Goal: Transaction & Acquisition: Purchase product/service

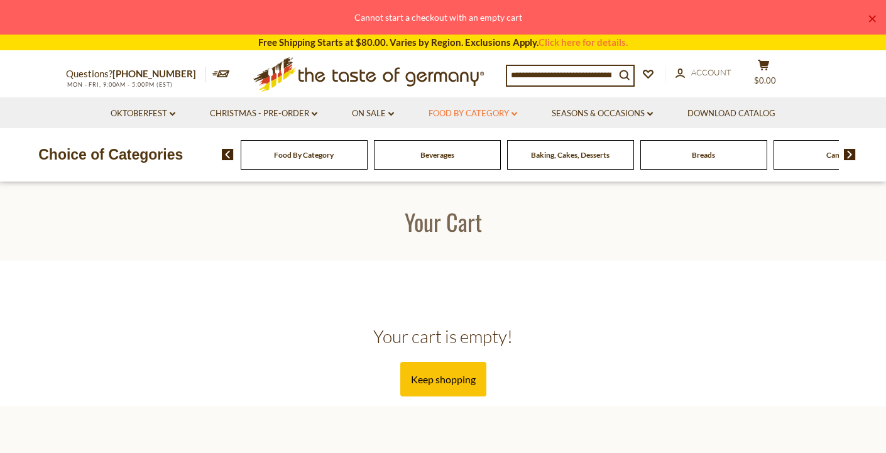
click at [513, 118] on link "Food By Category dropdown_arrow" at bounding box center [473, 114] width 89 height 14
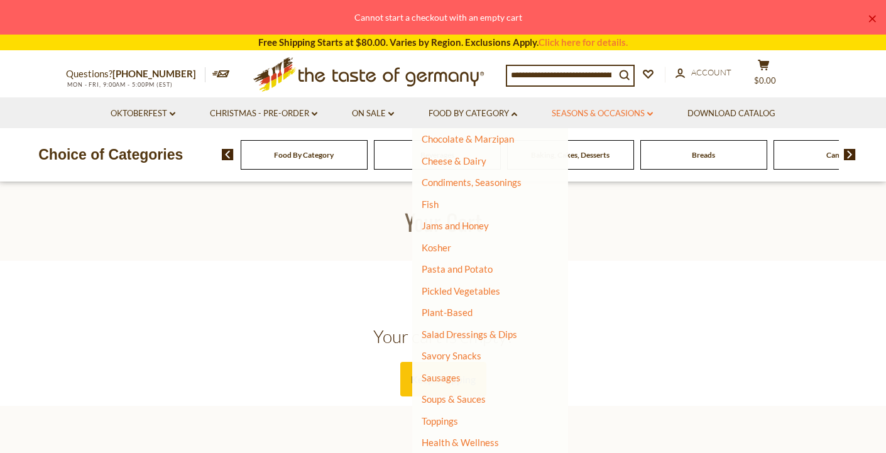
click at [604, 110] on link "Seasons & Occasions dropdown_arrow" at bounding box center [602, 114] width 101 height 14
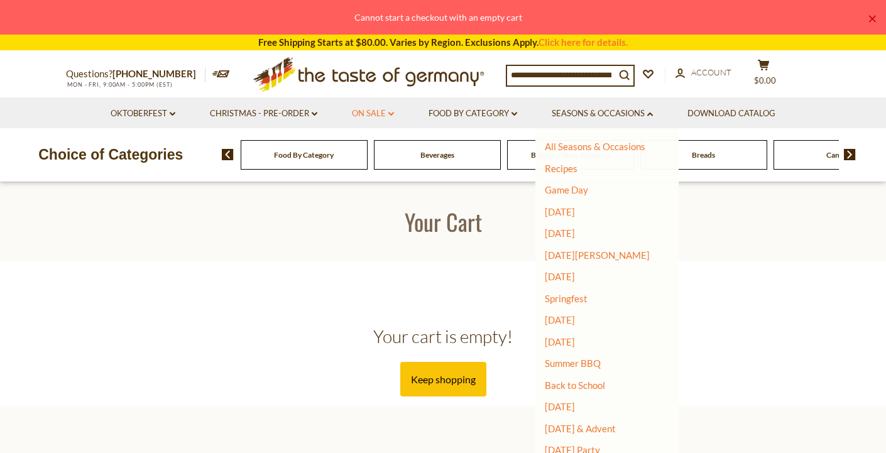
click at [380, 111] on link "On Sale dropdown_arrow" at bounding box center [373, 114] width 42 height 14
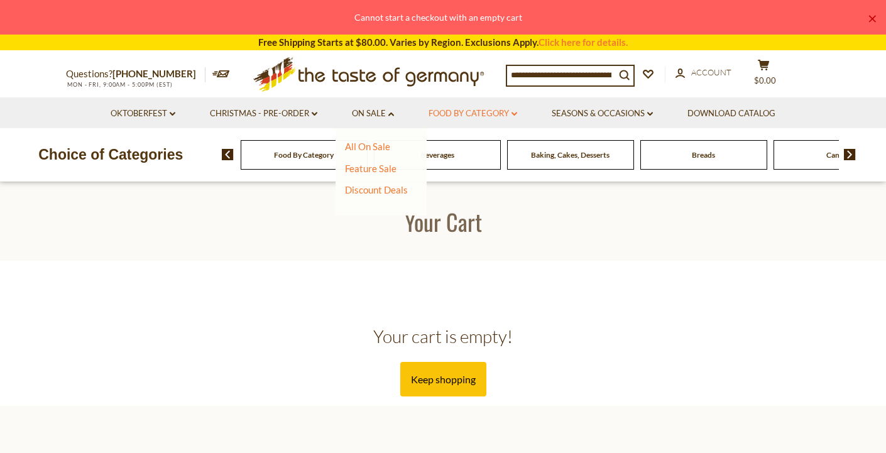
click at [472, 109] on link "Food By Category dropdown_arrow" at bounding box center [473, 114] width 89 height 14
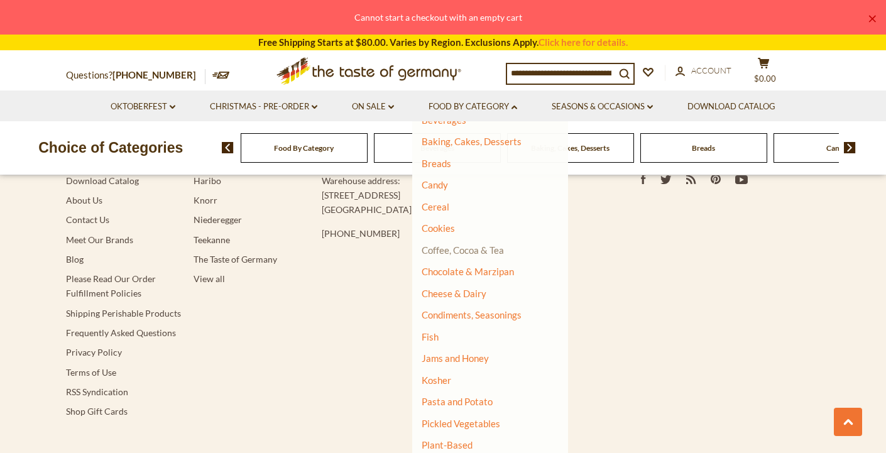
scroll to position [125, 0]
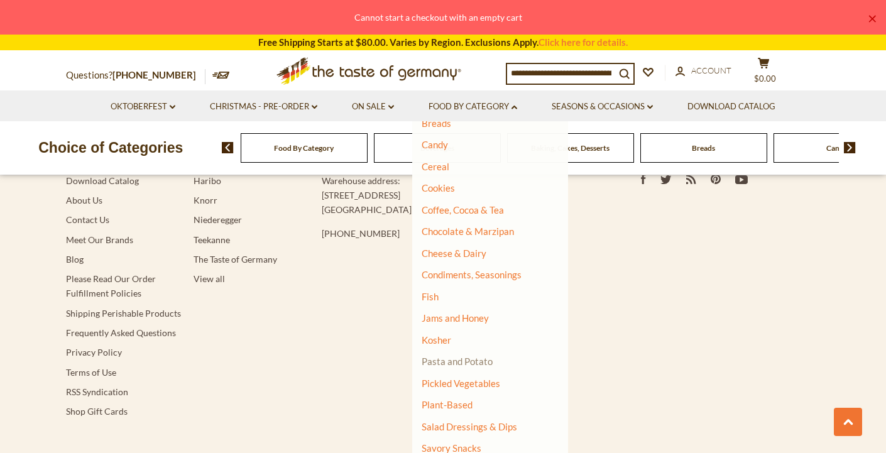
click at [457, 363] on link "Pasta and Potato" at bounding box center [457, 361] width 71 height 11
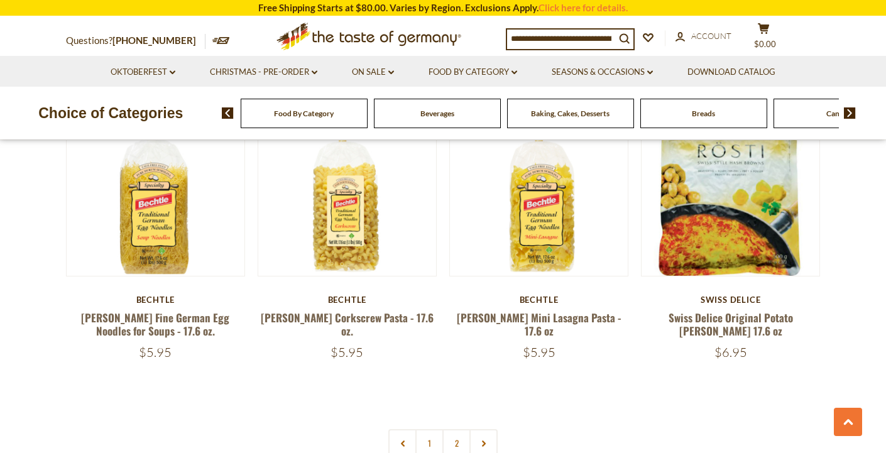
scroll to position [2989, 0]
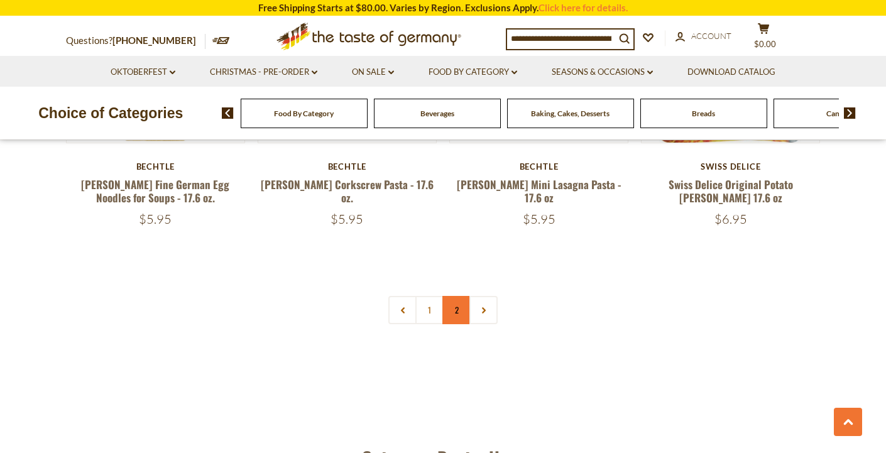
click at [449, 298] on link "2" at bounding box center [456, 310] width 28 height 28
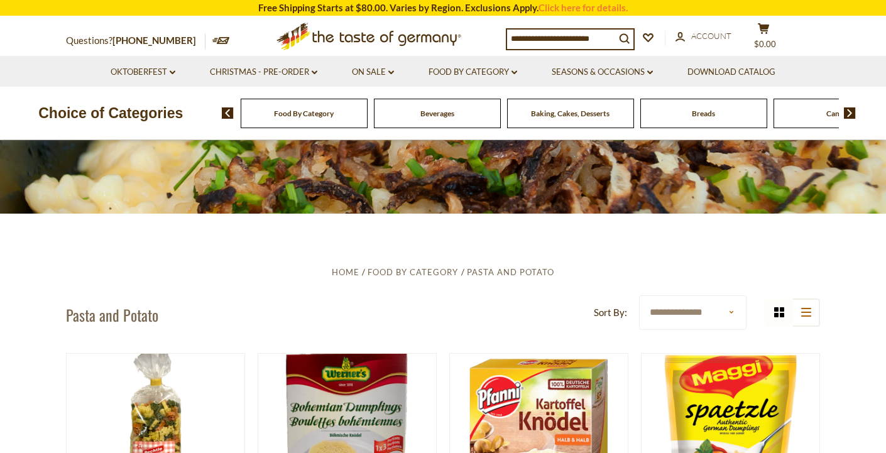
scroll to position [0, 0]
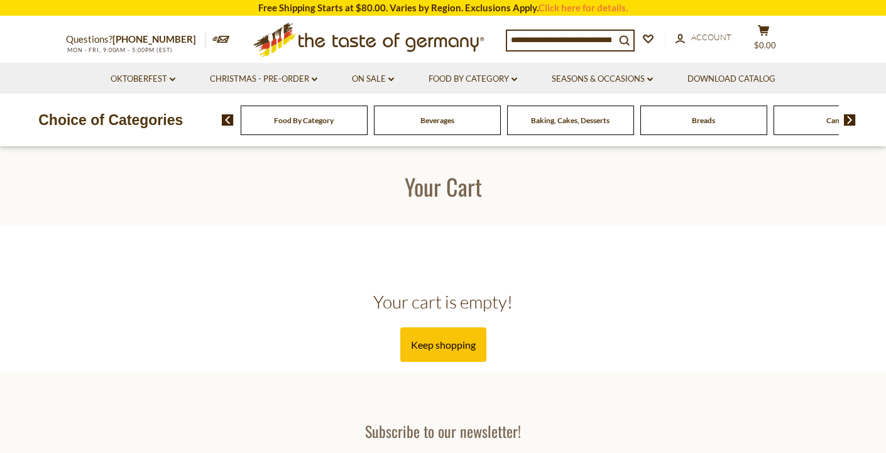
click at [575, 40] on input at bounding box center [561, 40] width 108 height 18
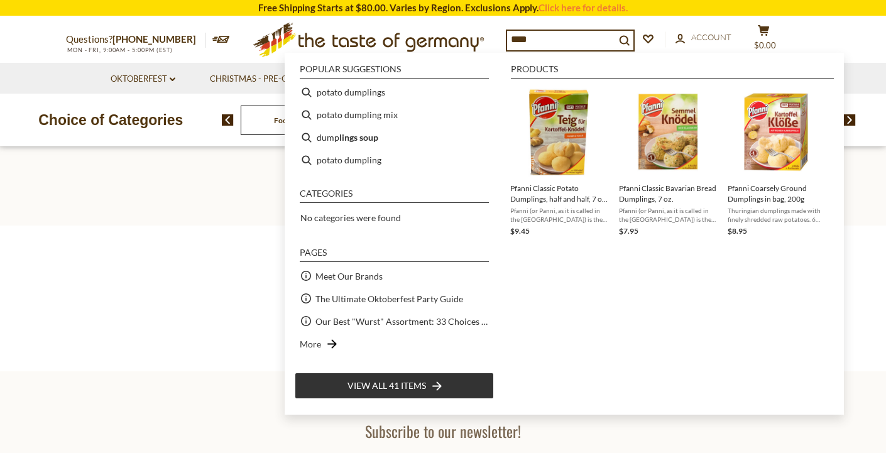
type input "****"
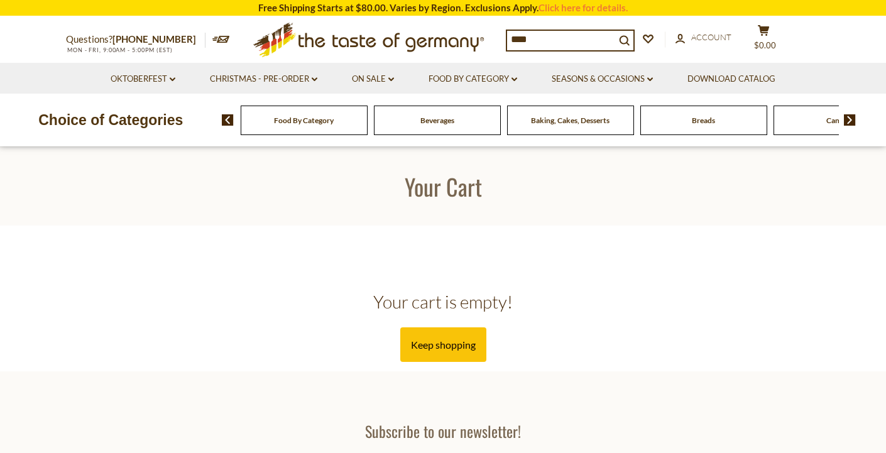
click at [69, 67] on nav "Oktoberfest dropdown_arrow All Oktoberfest Oktoberfest Foods Party Supplies Chr…" at bounding box center [443, 78] width 754 height 31
click at [850, 119] on img at bounding box center [850, 119] width 12 height 11
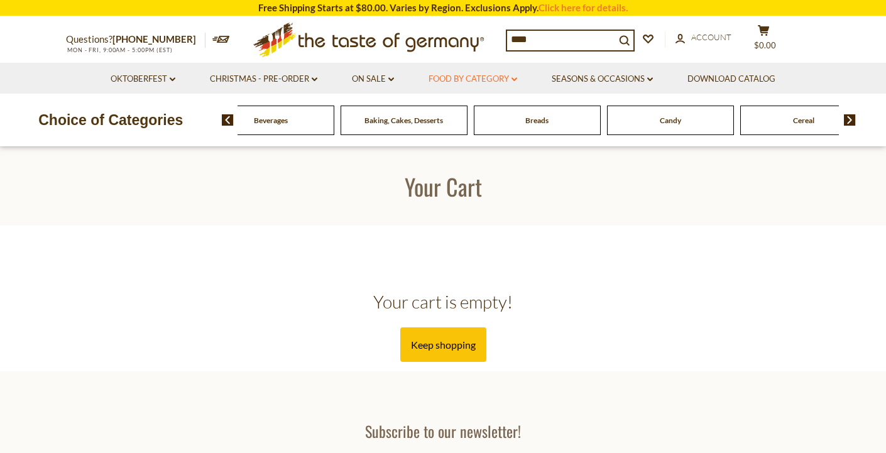
click at [493, 81] on link "Food By Category dropdown_arrow" at bounding box center [473, 79] width 89 height 14
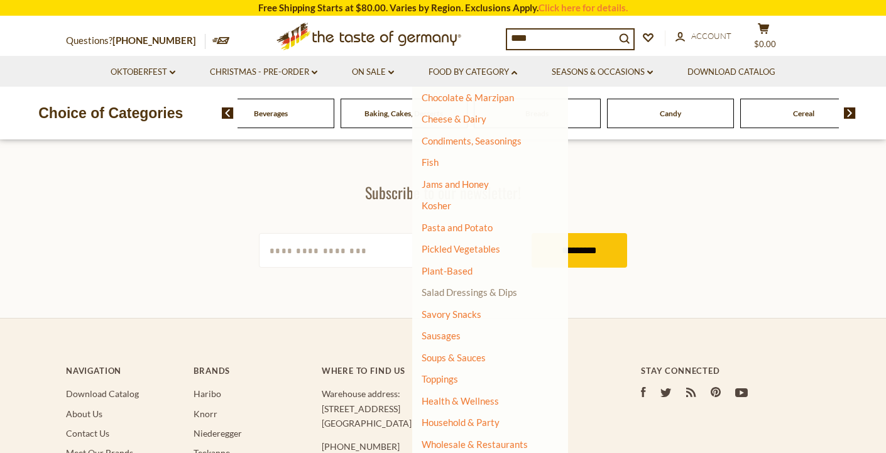
scroll to position [257, 0]
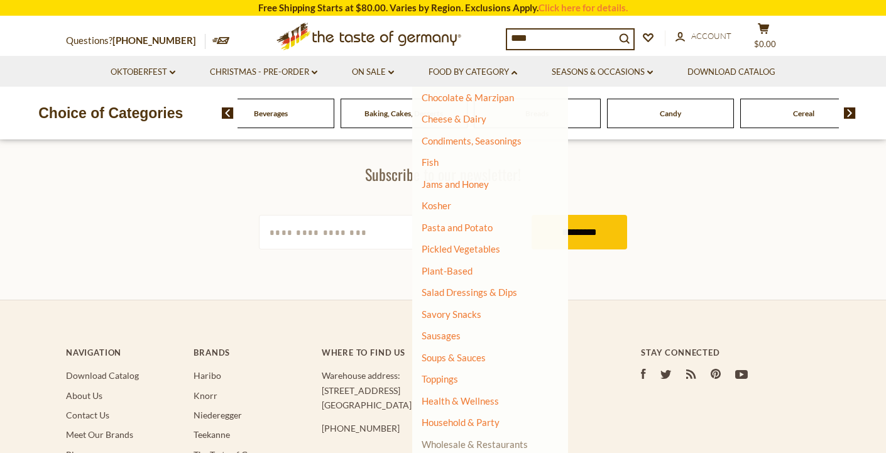
click at [443, 445] on link "Wholesale & Restaurants" at bounding box center [475, 444] width 106 height 18
click at [449, 443] on link "Wholesale & Restaurants" at bounding box center [475, 444] width 106 height 18
click at [471, 444] on link "Wholesale & Restaurants" at bounding box center [475, 444] width 106 height 18
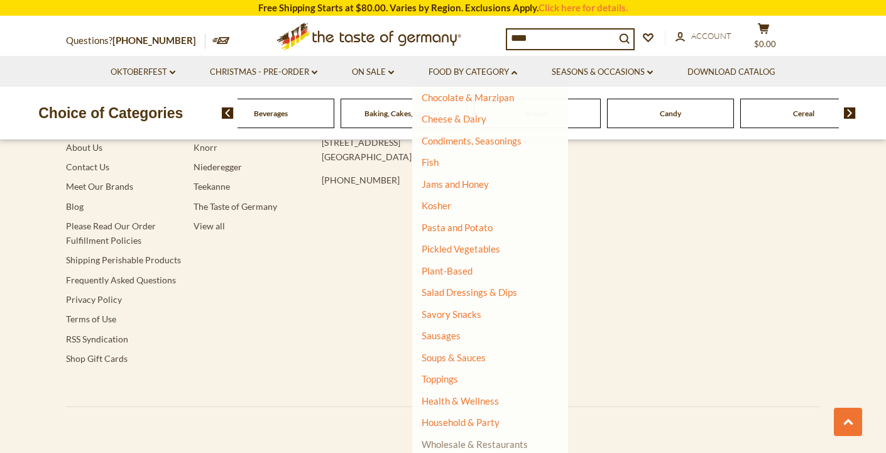
scroll to position [595, 0]
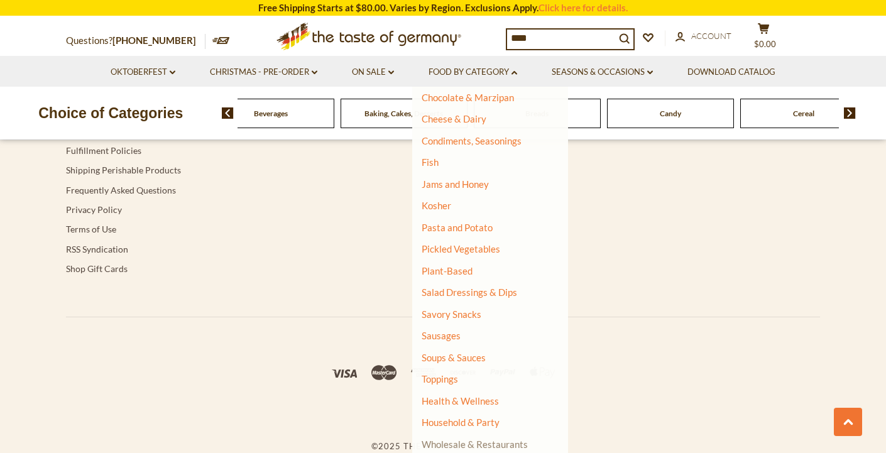
click at [495, 445] on link "Wholesale & Restaurants" at bounding box center [475, 444] width 106 height 18
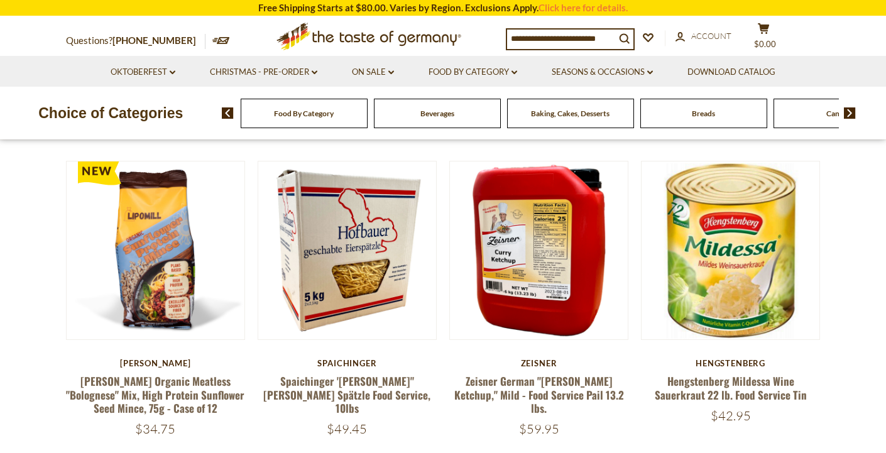
scroll to position [148, 0]
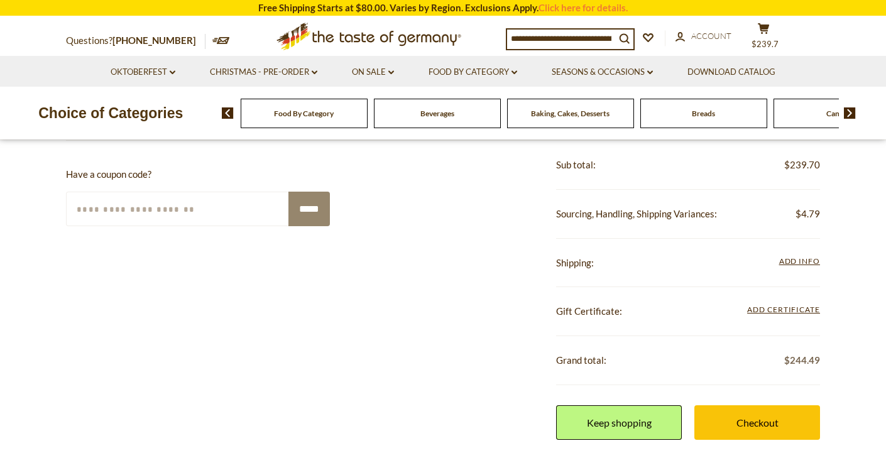
scroll to position [266, 0]
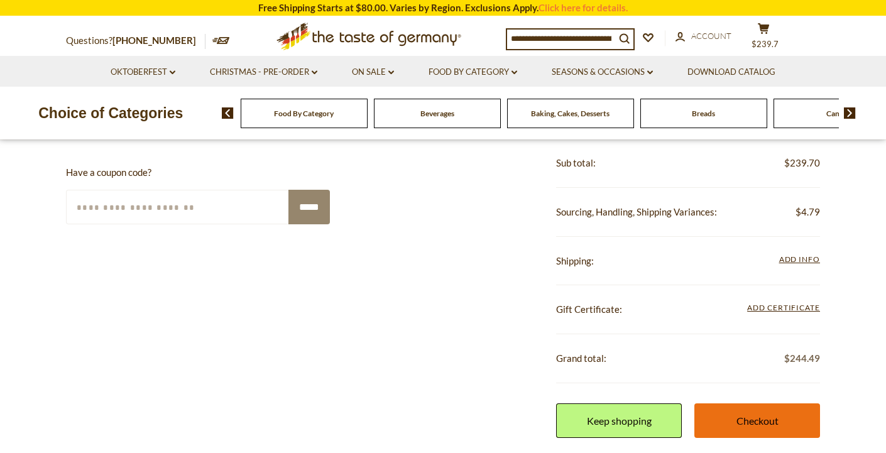
click at [763, 420] on link "Checkout" at bounding box center [757, 420] width 126 height 35
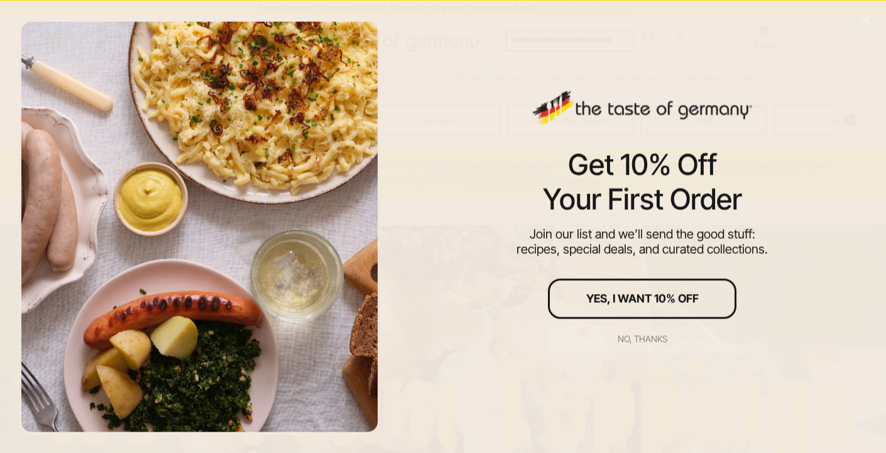
click at [634, 342] on div "No, thanks" at bounding box center [643, 338] width 50 height 9
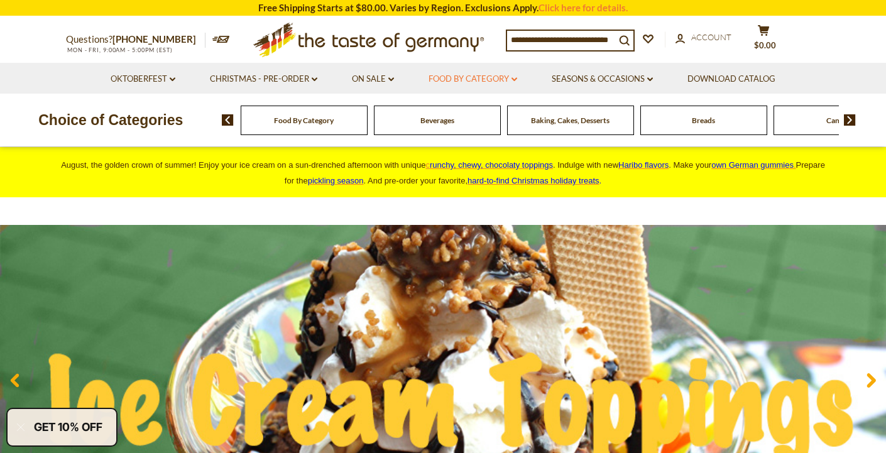
click at [510, 75] on link "Food By Category dropdown_arrow" at bounding box center [473, 79] width 89 height 14
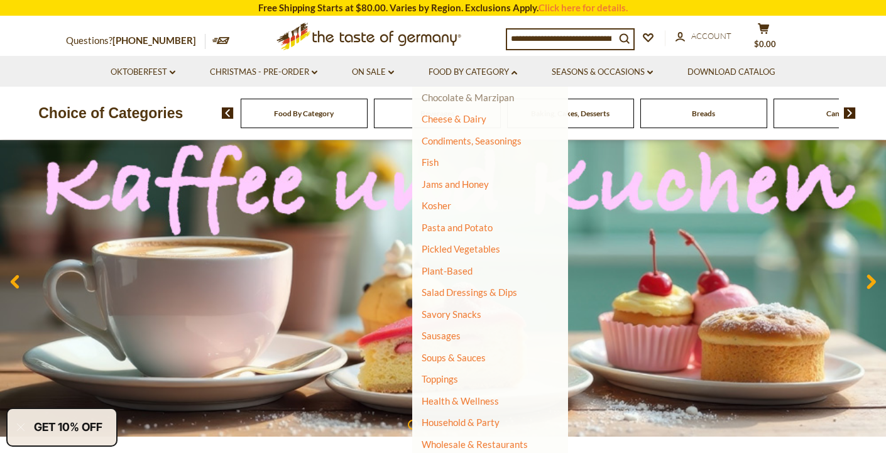
scroll to position [124, 0]
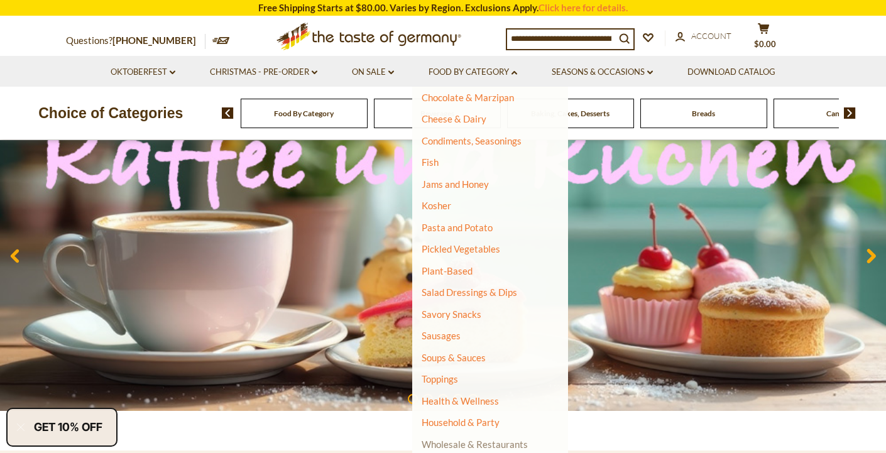
click at [449, 441] on link "Wholesale & Restaurants" at bounding box center [475, 444] width 106 height 18
click at [483, 444] on link "Wholesale & Restaurants" at bounding box center [475, 444] width 106 height 18
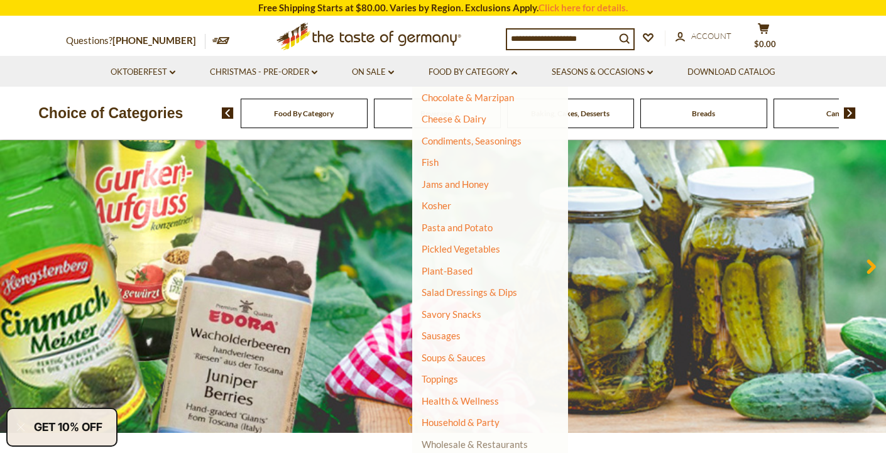
click at [444, 445] on link "Wholesale & Restaurants" at bounding box center [475, 444] width 106 height 18
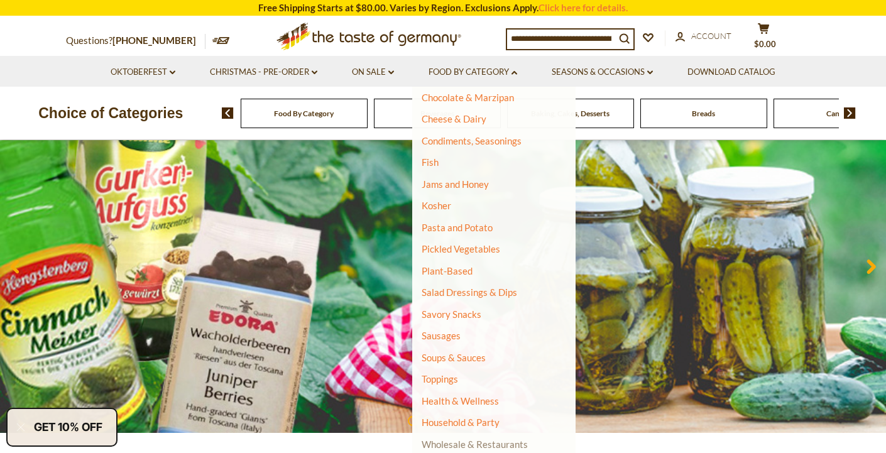
click at [469, 443] on link "Wholesale & Restaurants" at bounding box center [475, 444] width 106 height 18
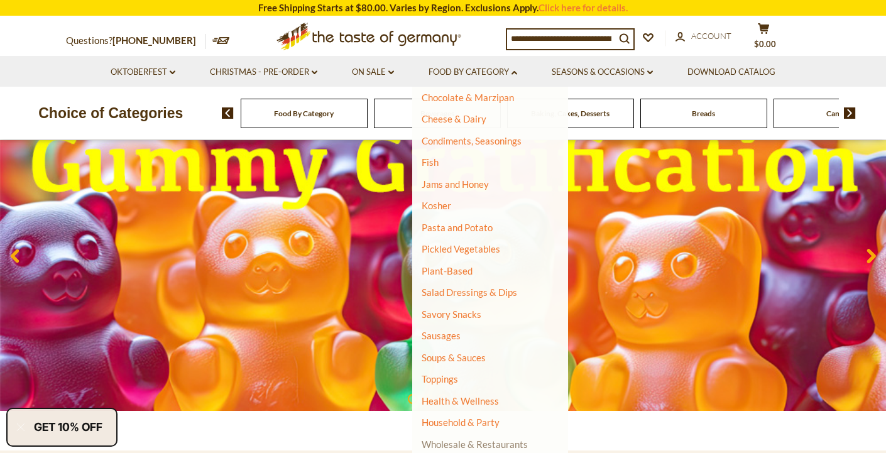
click at [451, 444] on link "Wholesale & Restaurants" at bounding box center [475, 444] width 106 height 18
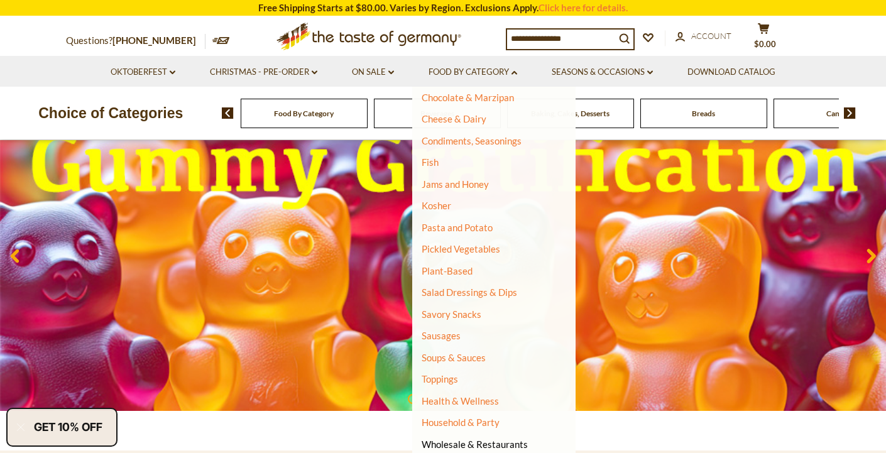
click at [547, 36] on input at bounding box center [561, 39] width 108 height 18
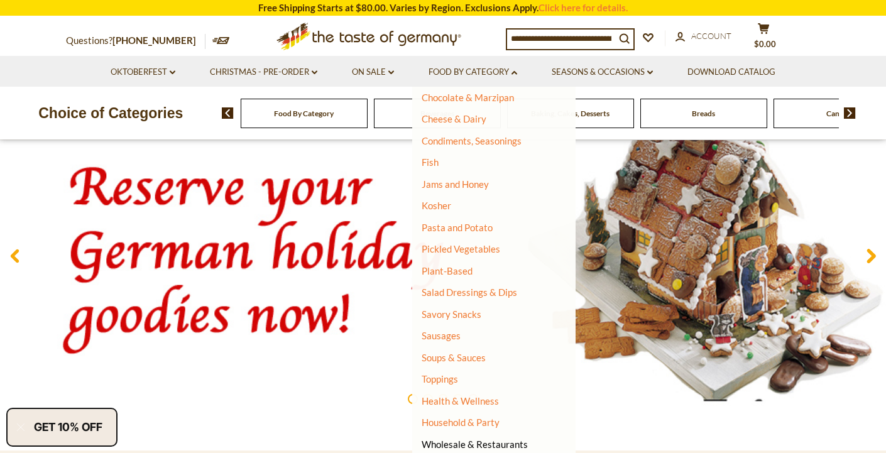
click at [547, 37] on input at bounding box center [561, 39] width 108 height 18
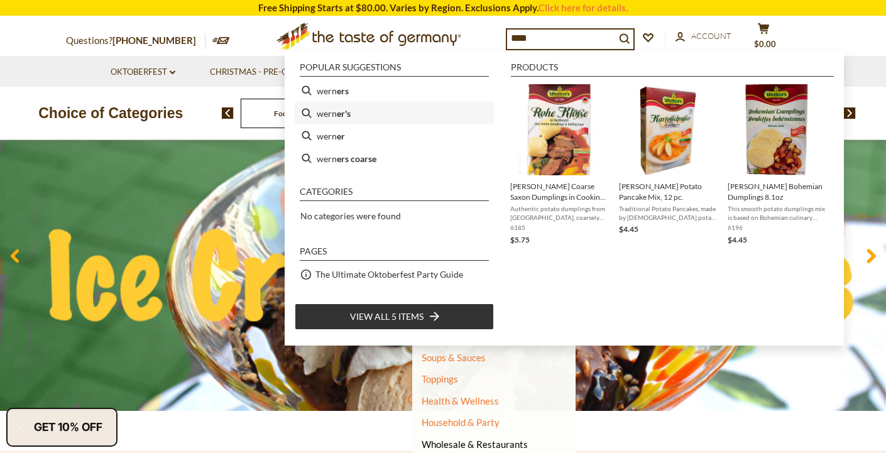
click at [361, 107] on li "wern er's" at bounding box center [394, 113] width 199 height 23
type input "********"
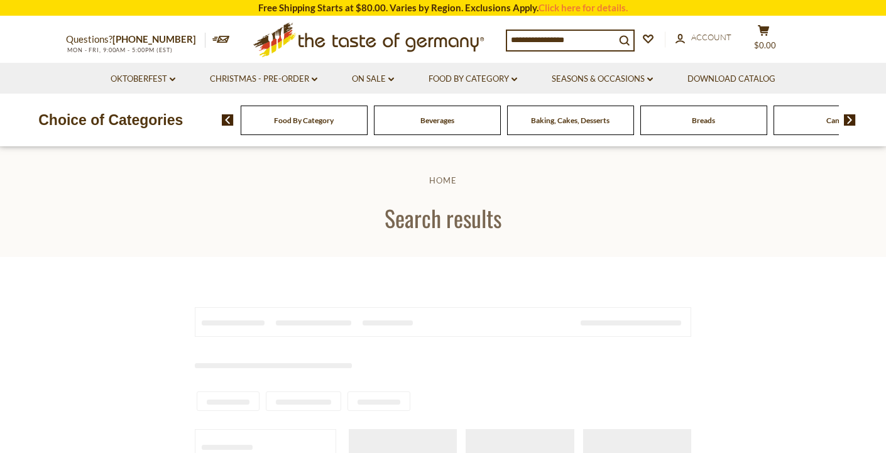
type input "********"
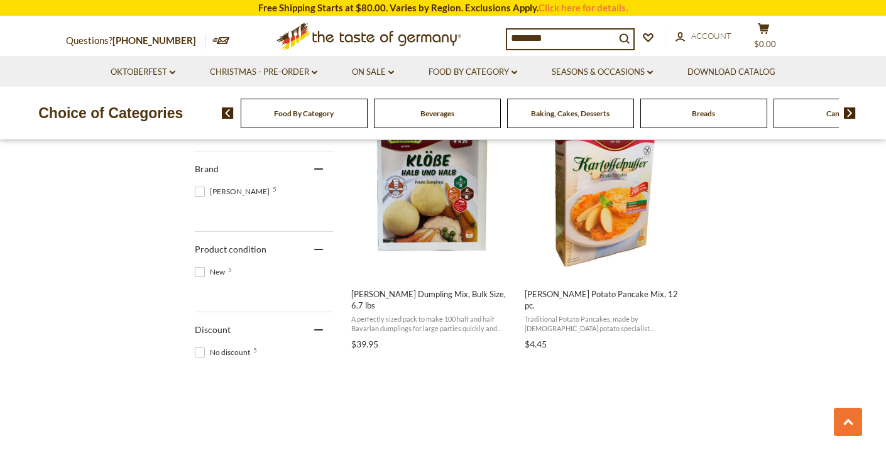
scroll to position [569, 0]
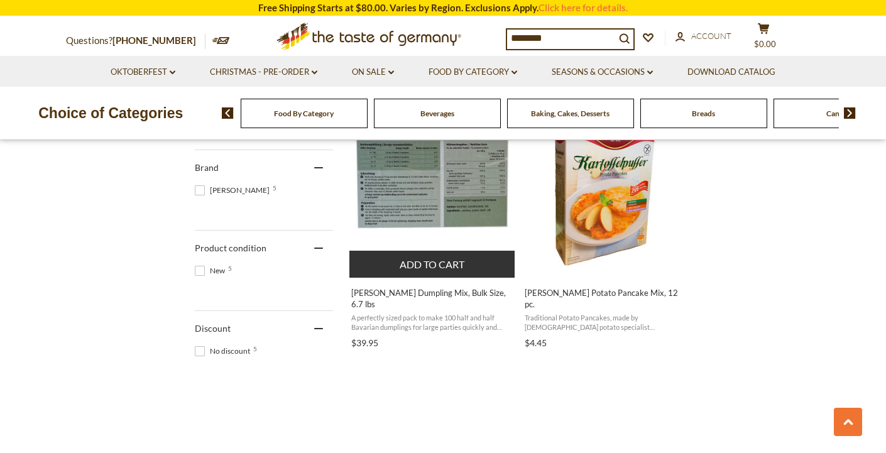
click at [438, 200] on img "Werners Potato Dumpling Mix, Bulk Size, 6.7 lbs" at bounding box center [432, 183] width 167 height 167
